Goal: Book appointment/travel/reservation

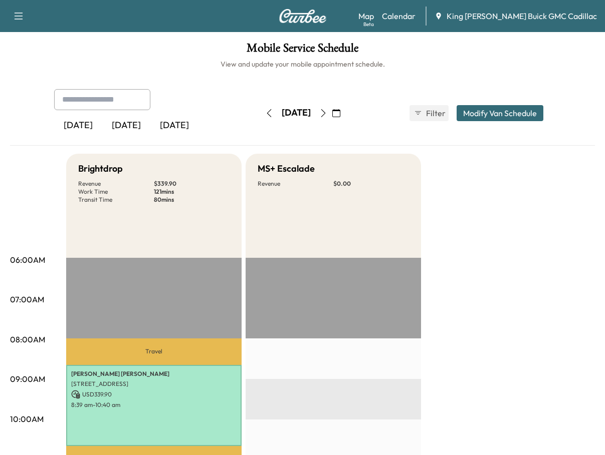
click at [463, 57] on h1 "Mobile Service Schedule" at bounding box center [302, 50] width 585 height 17
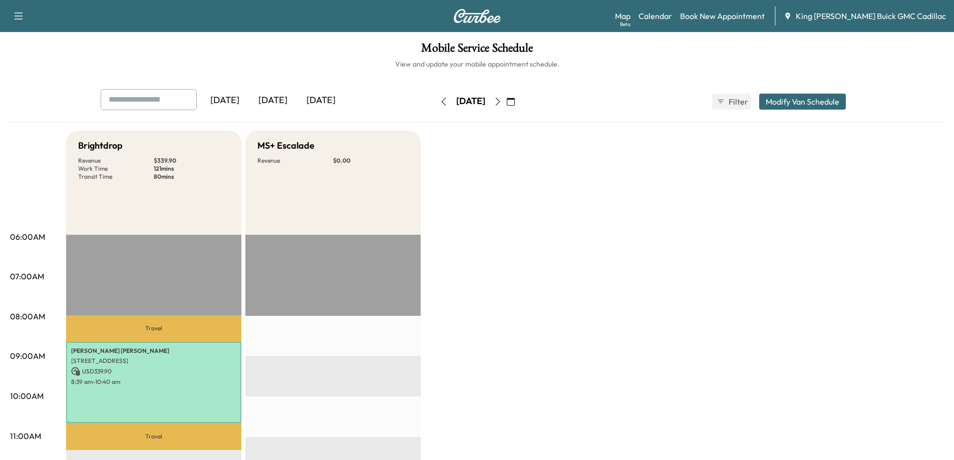
click at [515, 101] on icon "button" at bounding box center [511, 102] width 8 height 8
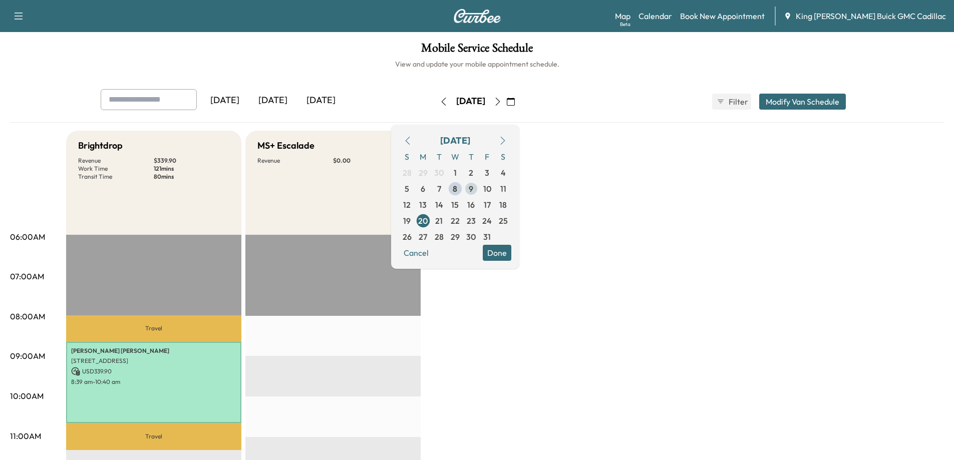
click at [473, 183] on span "9" at bounding box center [471, 189] width 5 height 12
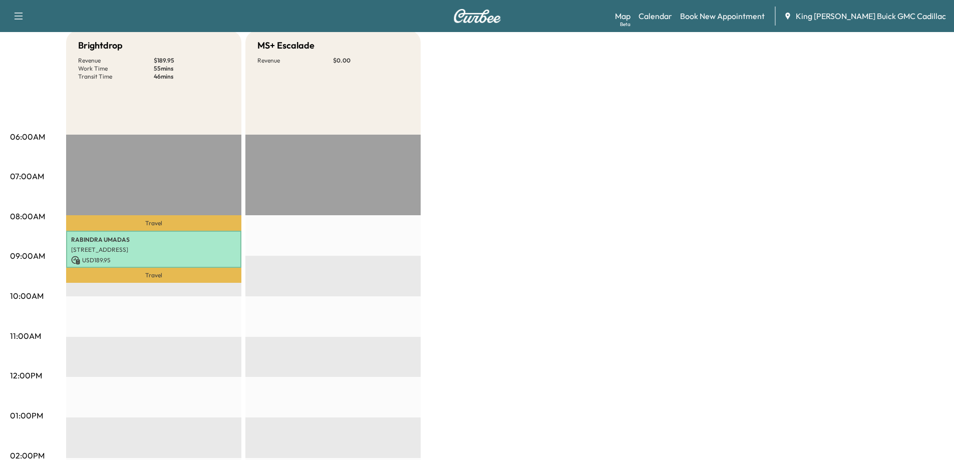
scroll to position [50, 0]
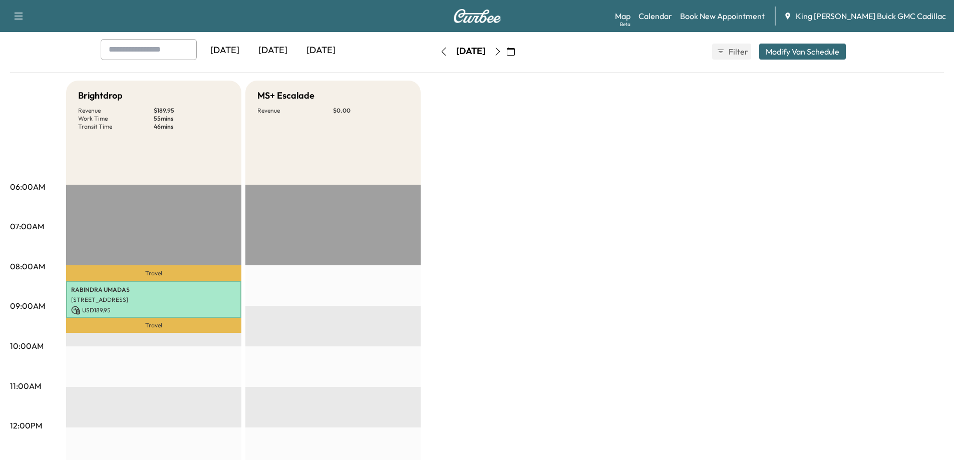
click at [440, 49] on icon "button" at bounding box center [444, 52] width 8 height 8
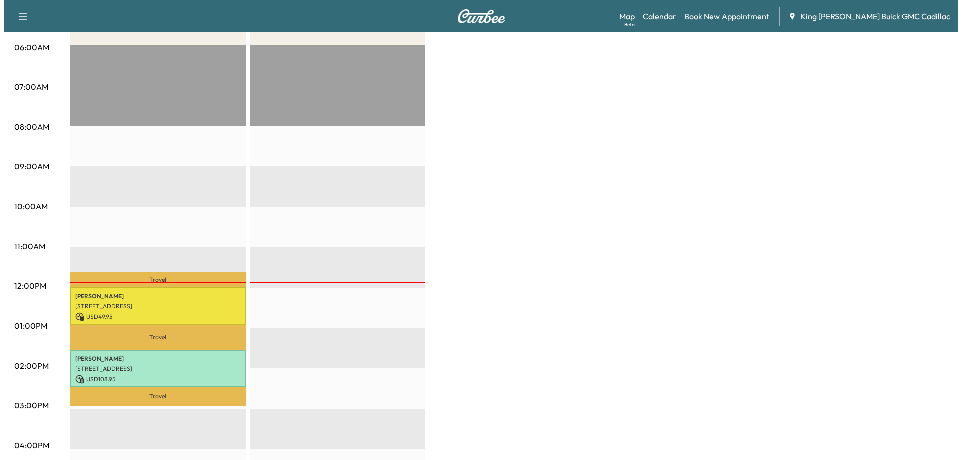
scroll to position [200, 0]
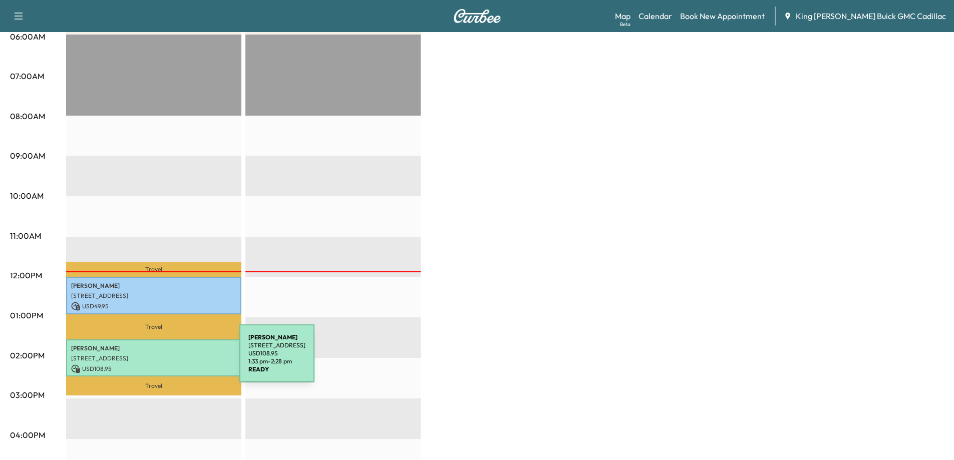
click at [162, 365] on p "USD 108.95" at bounding box center [153, 369] width 165 height 9
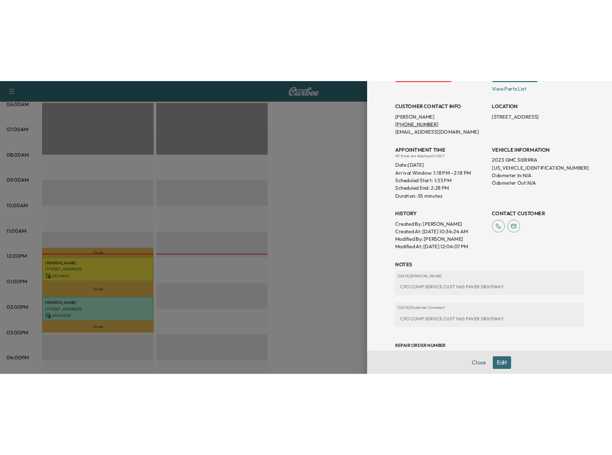
scroll to position [215, 0]
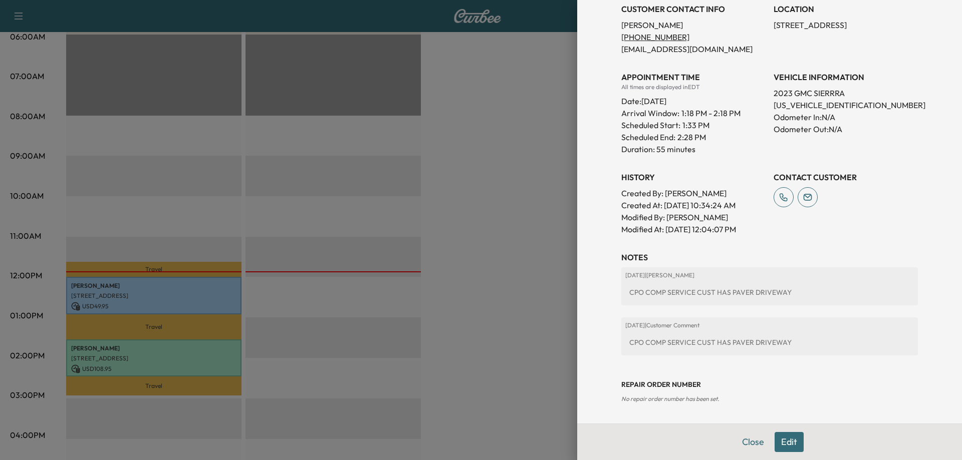
click at [604, 107] on p "[US_VEHICLE_IDENTIFICATION_NUMBER]" at bounding box center [846, 105] width 144 height 12
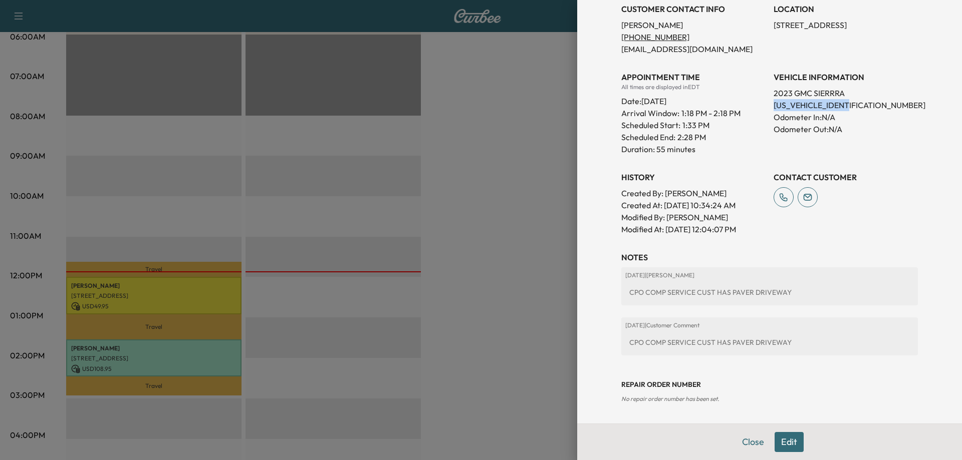
copy p "[US_VEHICLE_IDENTIFICATION_NUMBER]"
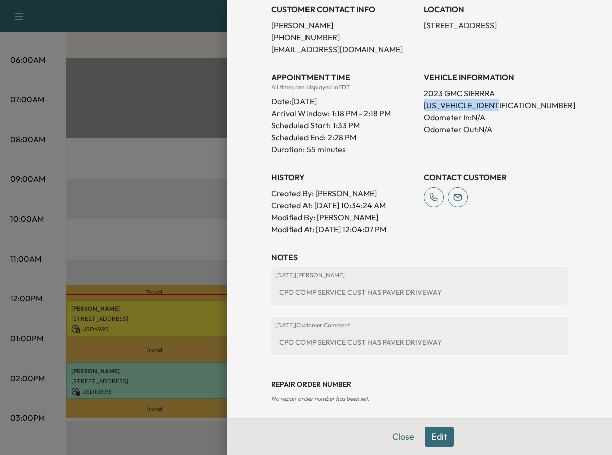
click at [182, 379] on div at bounding box center [306, 227] width 612 height 455
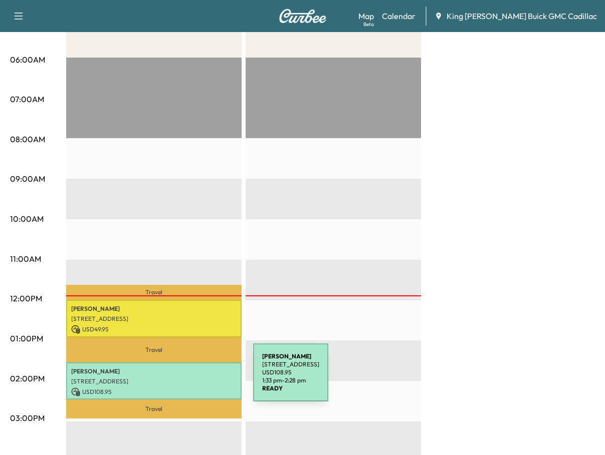
click at [178, 379] on p "[STREET_ADDRESS]" at bounding box center [153, 382] width 165 height 8
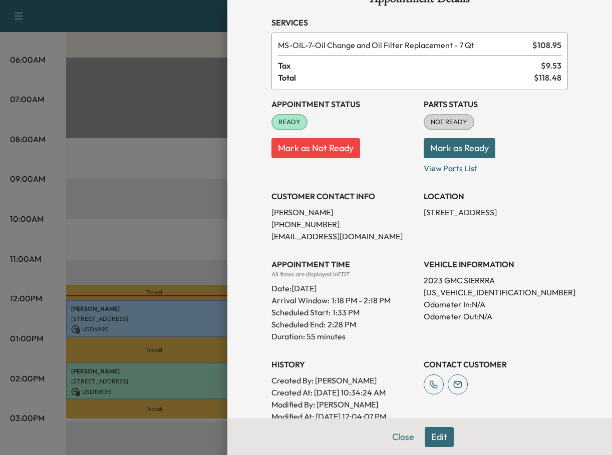
scroll to position [50, 0]
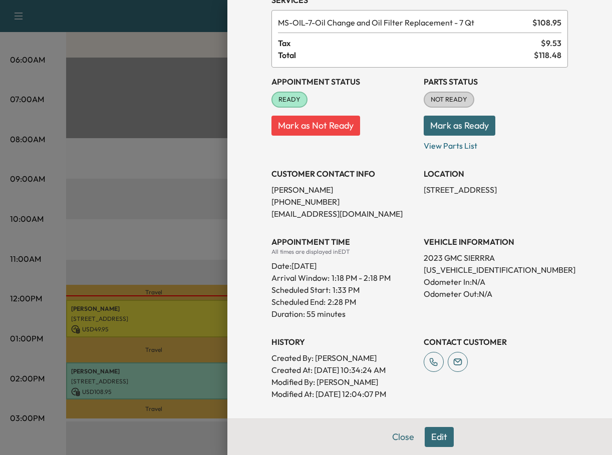
click at [429, 433] on button "Edit" at bounding box center [439, 437] width 29 height 20
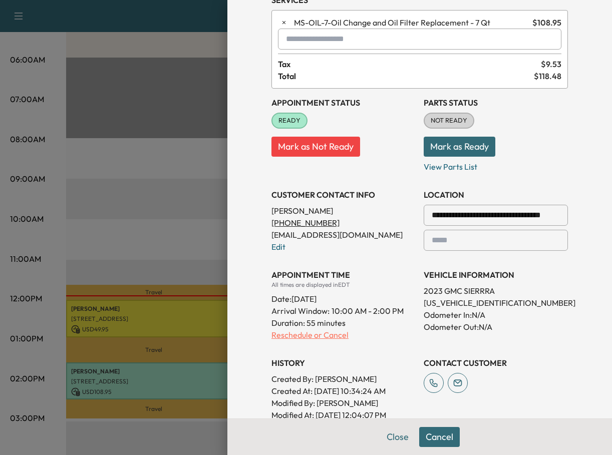
click at [311, 337] on p "Reschedule or Cancel" at bounding box center [344, 335] width 144 height 12
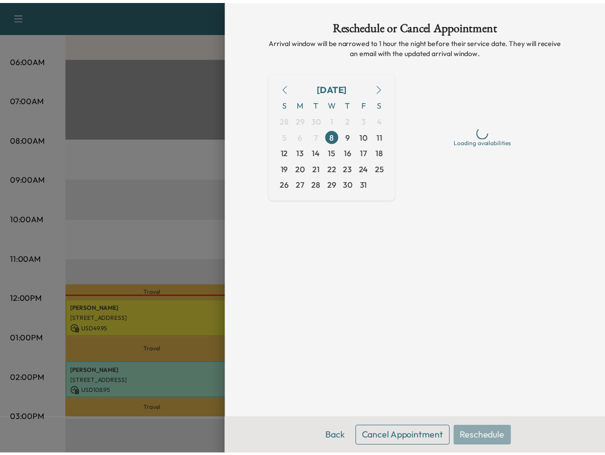
scroll to position [0, 0]
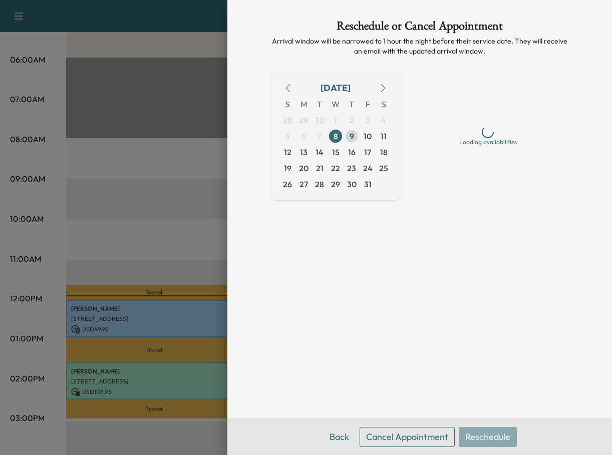
click at [350, 137] on span "9" at bounding box center [352, 136] width 5 height 12
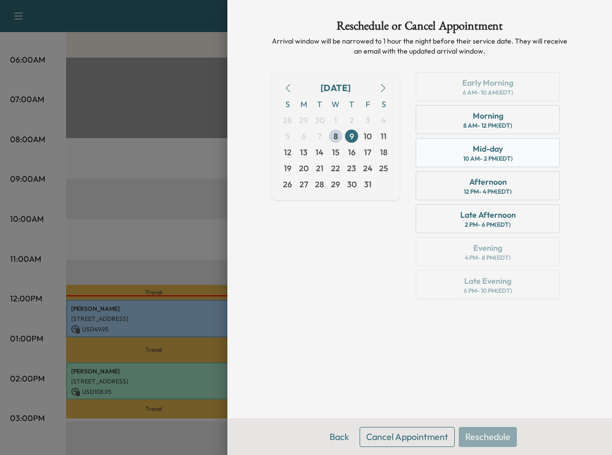
click at [485, 162] on div "10 AM - 2 PM (EDT)" at bounding box center [488, 159] width 50 height 8
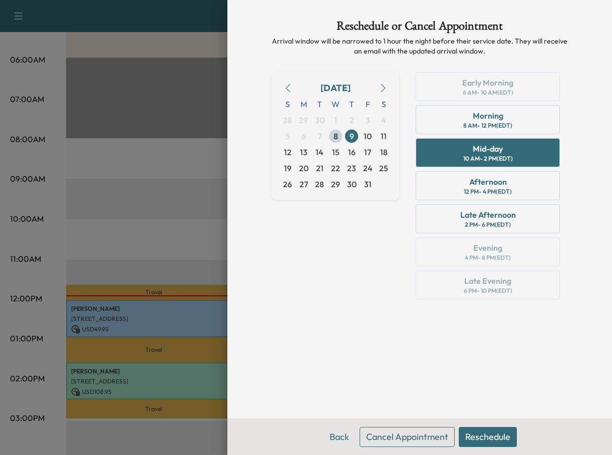
click at [496, 435] on button "Reschedule" at bounding box center [488, 437] width 58 height 20
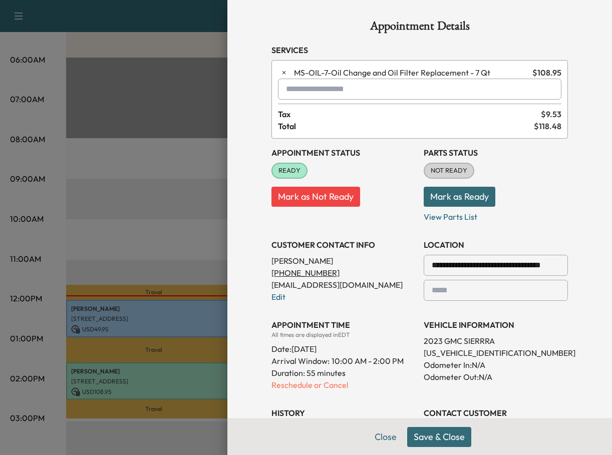
click at [423, 434] on button "Save & Close" at bounding box center [439, 437] width 64 height 20
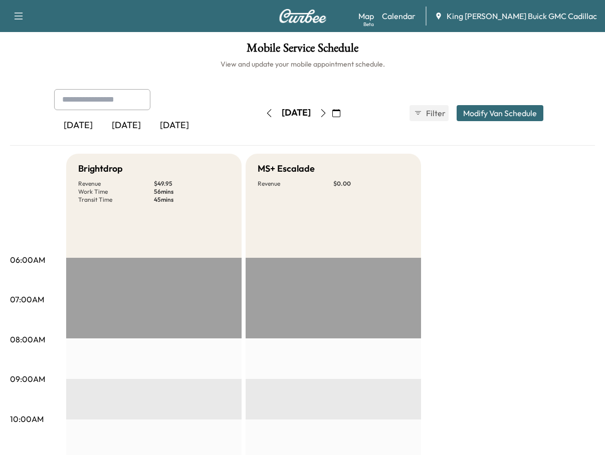
click at [327, 116] on icon "button" at bounding box center [323, 113] width 8 height 8
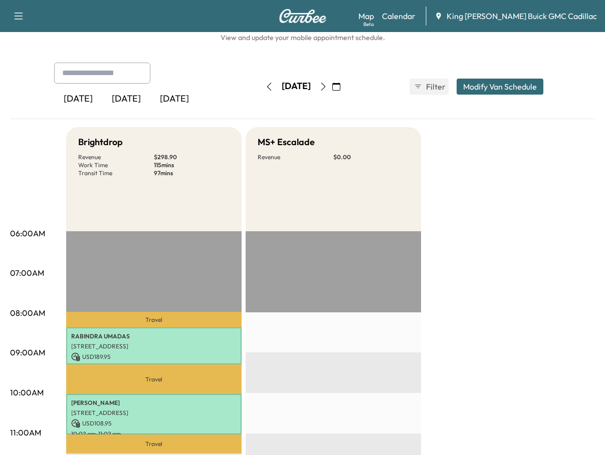
scroll to position [50, 0]
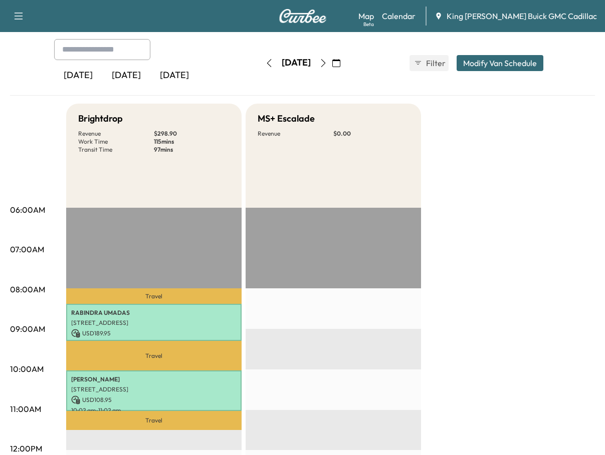
click at [340, 61] on icon "button" at bounding box center [336, 63] width 8 height 8
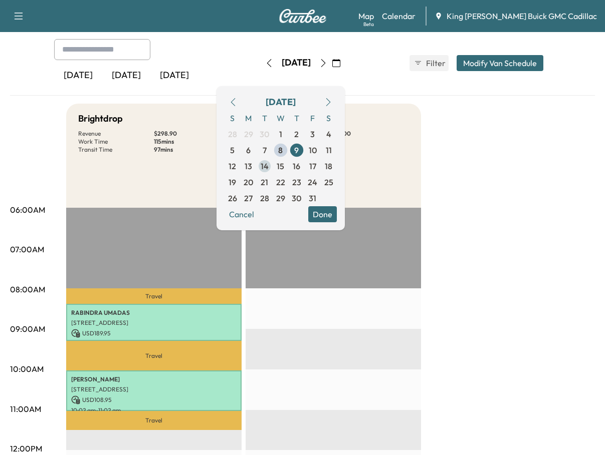
click at [269, 169] on span "14" at bounding box center [265, 166] width 8 height 12
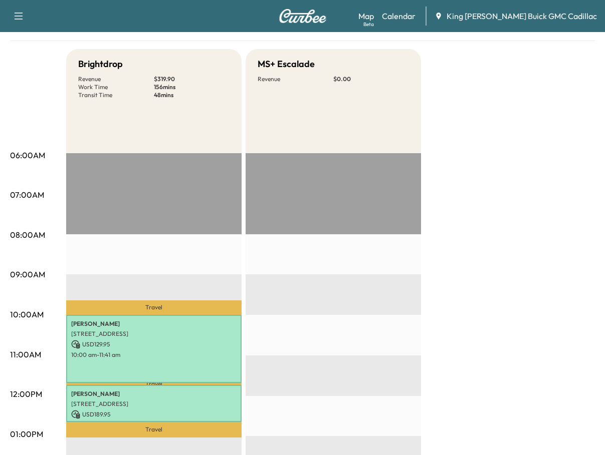
scroll to position [50, 0]
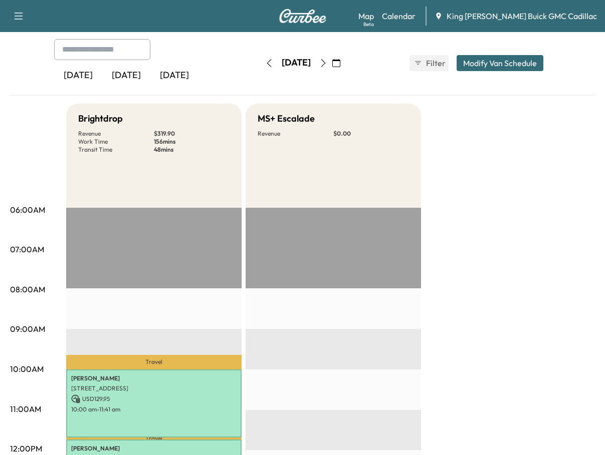
click at [327, 64] on icon "button" at bounding box center [323, 63] width 8 height 8
